Goal: Check status: Check status

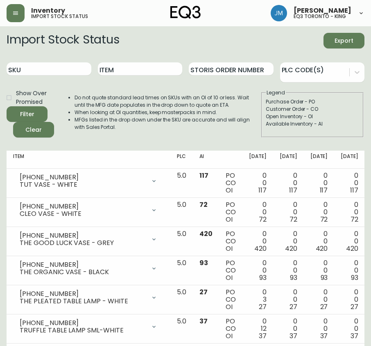
click at [16, 9] on button "button" at bounding box center [16, 13] width 18 height 18
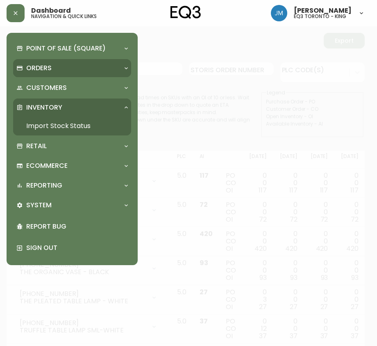
click at [53, 66] on div "Orders" at bounding box center [67, 68] width 103 height 9
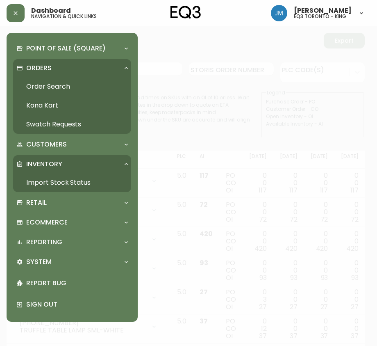
click at [53, 82] on link "Order Search" at bounding box center [72, 86] width 118 height 19
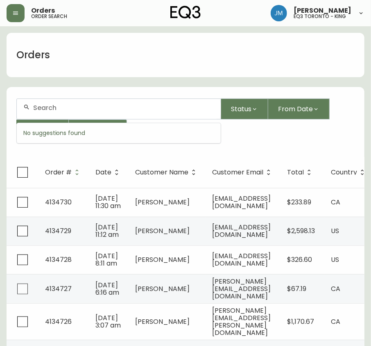
click at [146, 110] on input "text" at bounding box center [123, 108] width 181 height 8
paste input "[PERSON_NAME][EMAIL_ADDRESS][DOMAIN_NAME]"
type input "[PERSON_NAME][EMAIL_ADDRESS][DOMAIN_NAME]"
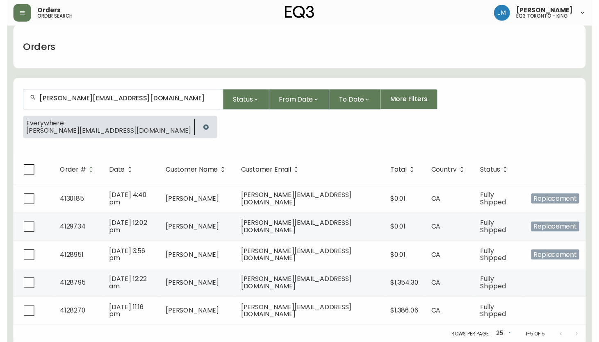
scroll to position [12, 0]
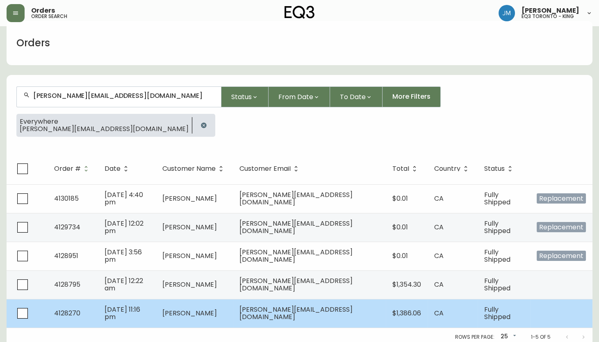
click at [301, 313] on span "[PERSON_NAME][EMAIL_ADDRESS][DOMAIN_NAME]" at bounding box center [295, 313] width 113 height 17
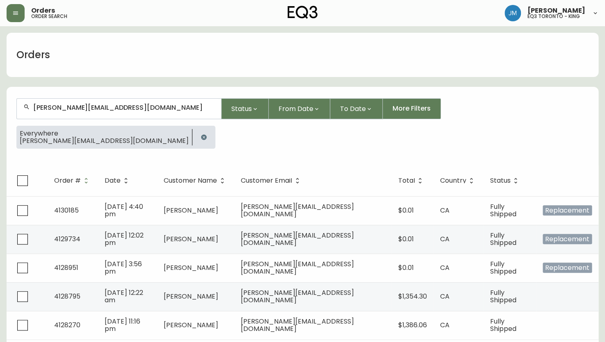
click at [302, 313] on html "Orders order search [PERSON_NAME] eq3 [GEOGRAPHIC_DATA] - king Orders [PERSON_N…" at bounding box center [302, 179] width 605 height 358
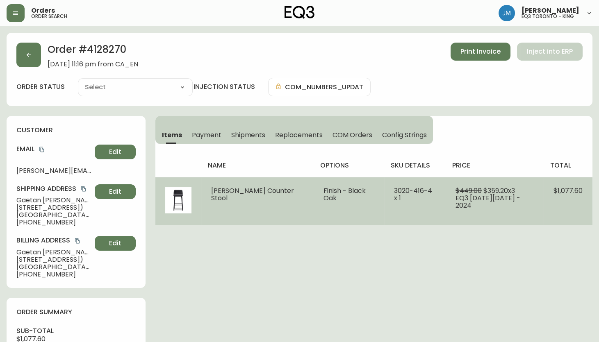
type input "Fully Shipped"
select select "FULLY_SHIPPED"
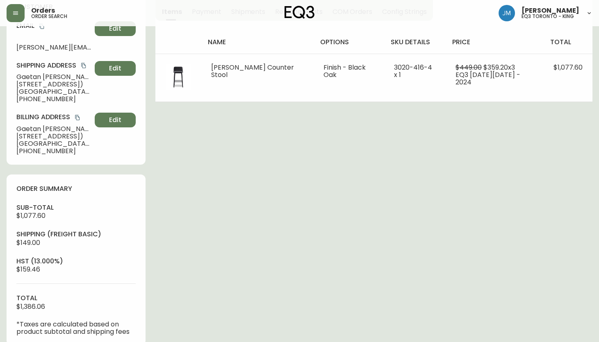
scroll to position [74, 0]
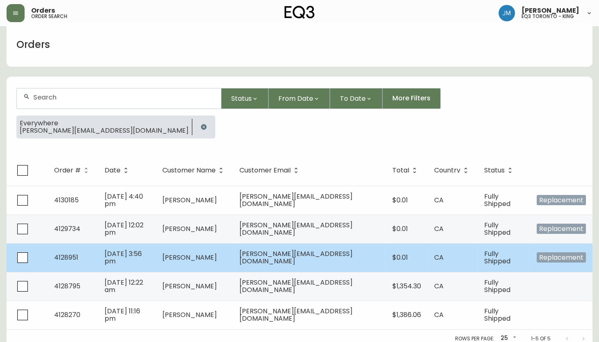
scroll to position [15, 0]
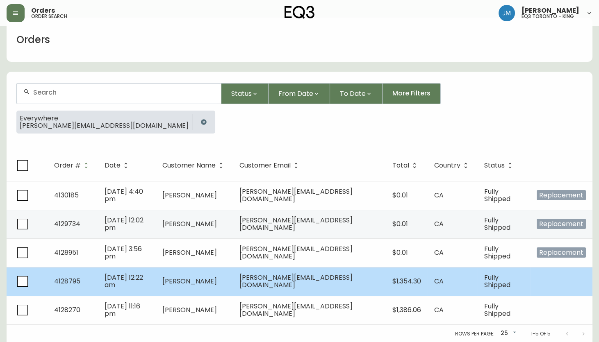
click at [344, 285] on td "[PERSON_NAME][EMAIL_ADDRESS][DOMAIN_NAME]" at bounding box center [309, 281] width 153 height 29
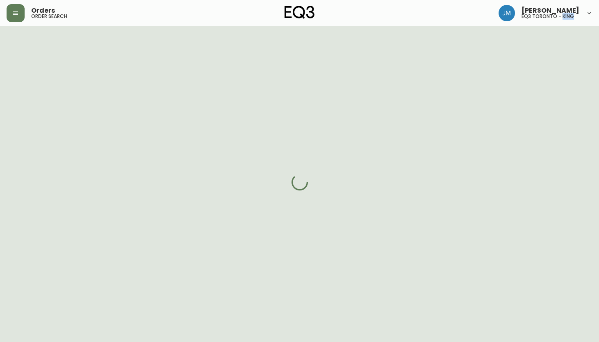
click at [344, 284] on div at bounding box center [299, 182] width 599 height 342
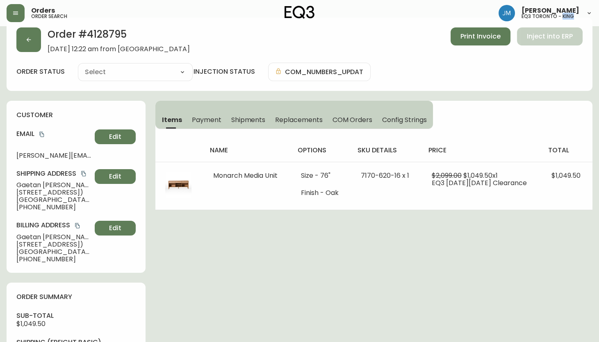
type input "Fully Shipped"
select select "FULLY_SHIPPED"
